Goal: Information Seeking & Learning: Learn about a topic

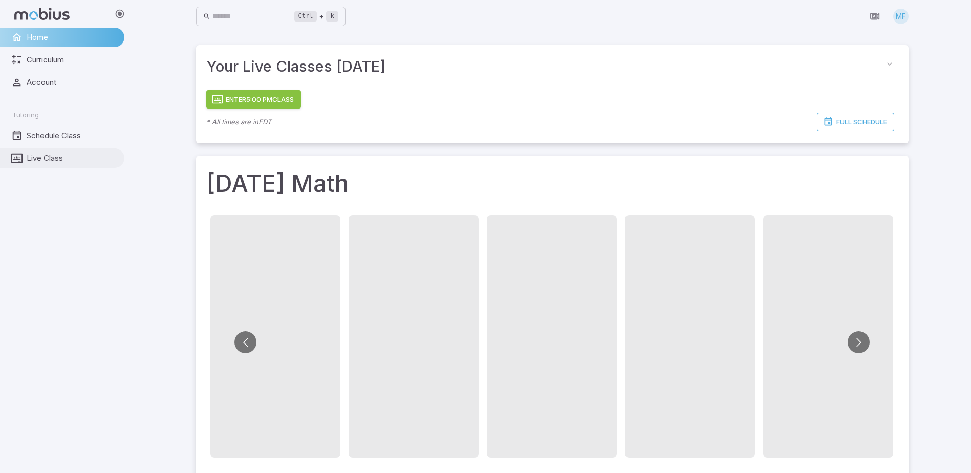
click at [55, 150] on link "Live Class" at bounding box center [62, 157] width 124 height 19
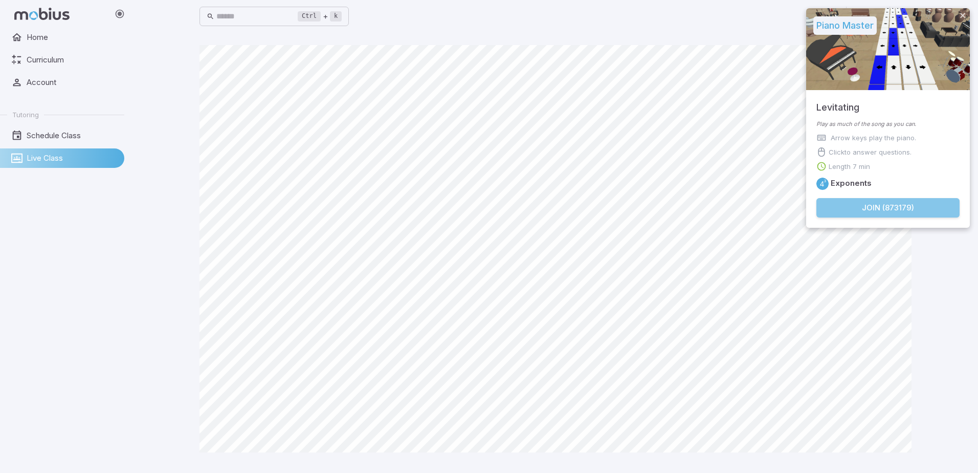
click at [921, 205] on button "Join ( 873179 )" at bounding box center [888, 207] width 143 height 19
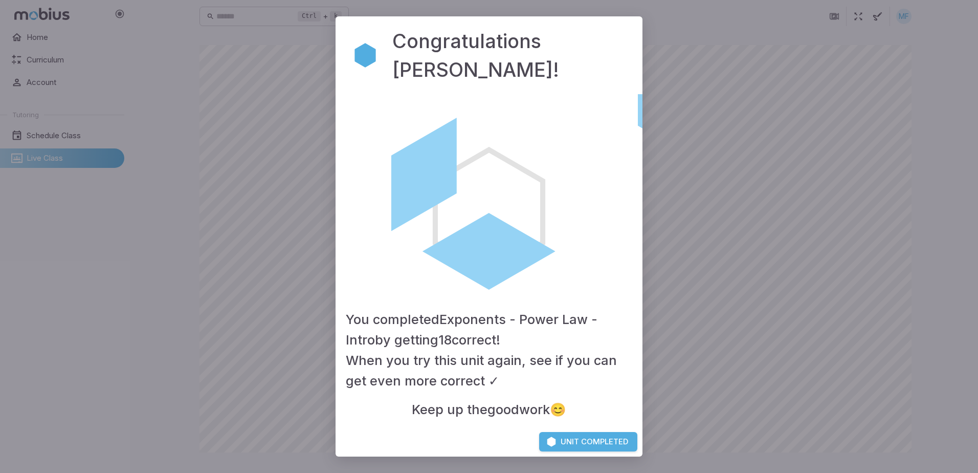
click at [598, 441] on button "Unit Completed" at bounding box center [588, 441] width 98 height 19
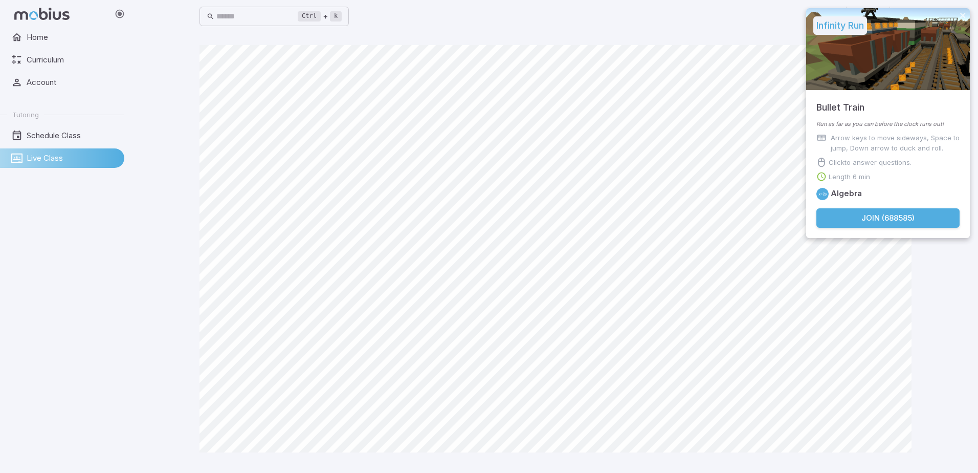
click at [876, 211] on button "Join ( 688585 )" at bounding box center [888, 217] width 143 height 19
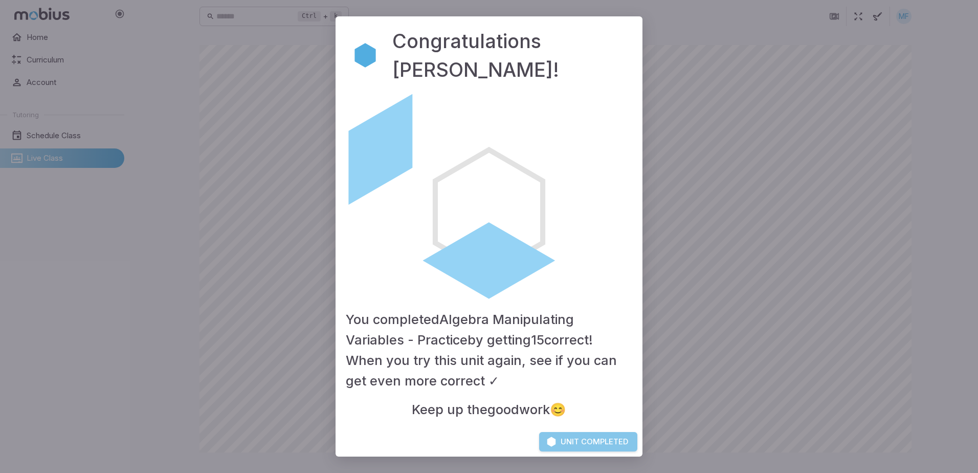
click at [597, 439] on button "Unit Completed" at bounding box center [588, 441] width 98 height 19
